Goal: Task Accomplishment & Management: Manage account settings

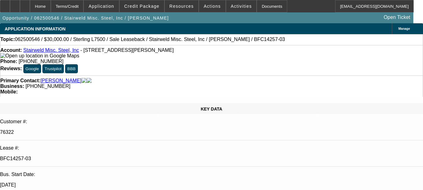
select select "0"
select select "2"
select select "0"
select select "6"
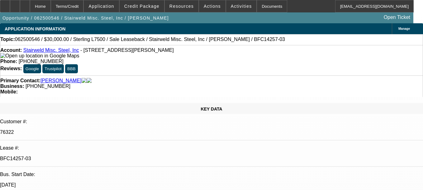
select select "0"
select select "2"
select select "0"
select select "6"
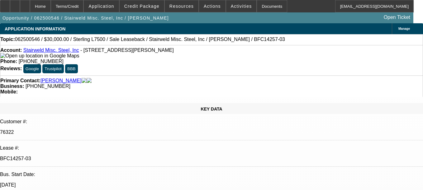
select select "0"
select select "2"
select select "0"
select select "6"
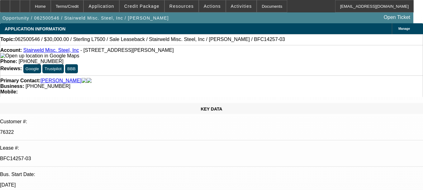
select select "0"
select select "2"
select select "0"
select select "6"
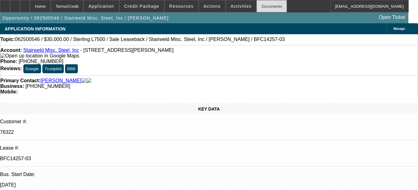
click at [264, 3] on div "Documents" at bounding box center [271, 6] width 30 height 12
